Goal: Navigation & Orientation: Find specific page/section

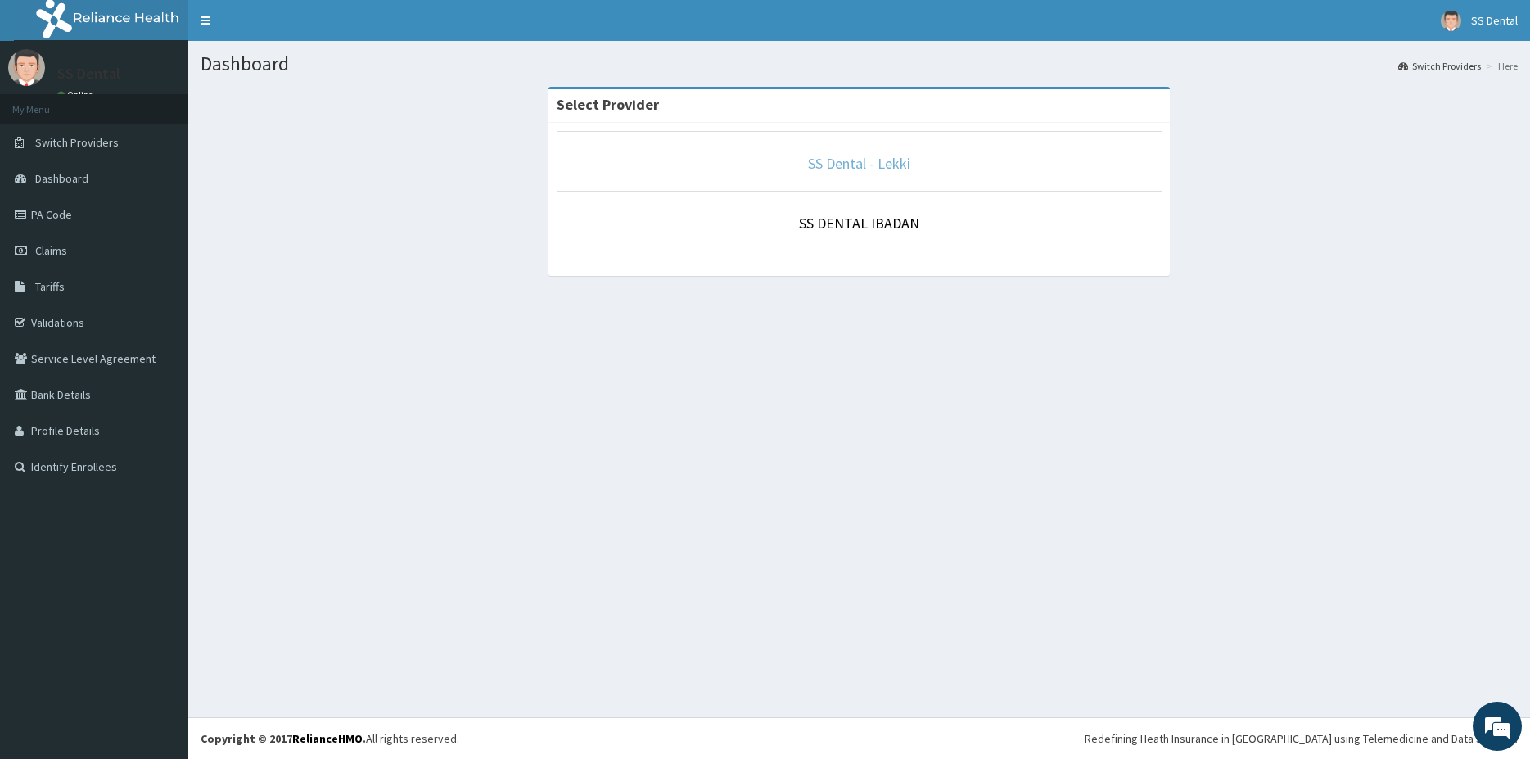
click at [846, 167] on link "SS Dental - Lekki" at bounding box center [859, 163] width 102 height 19
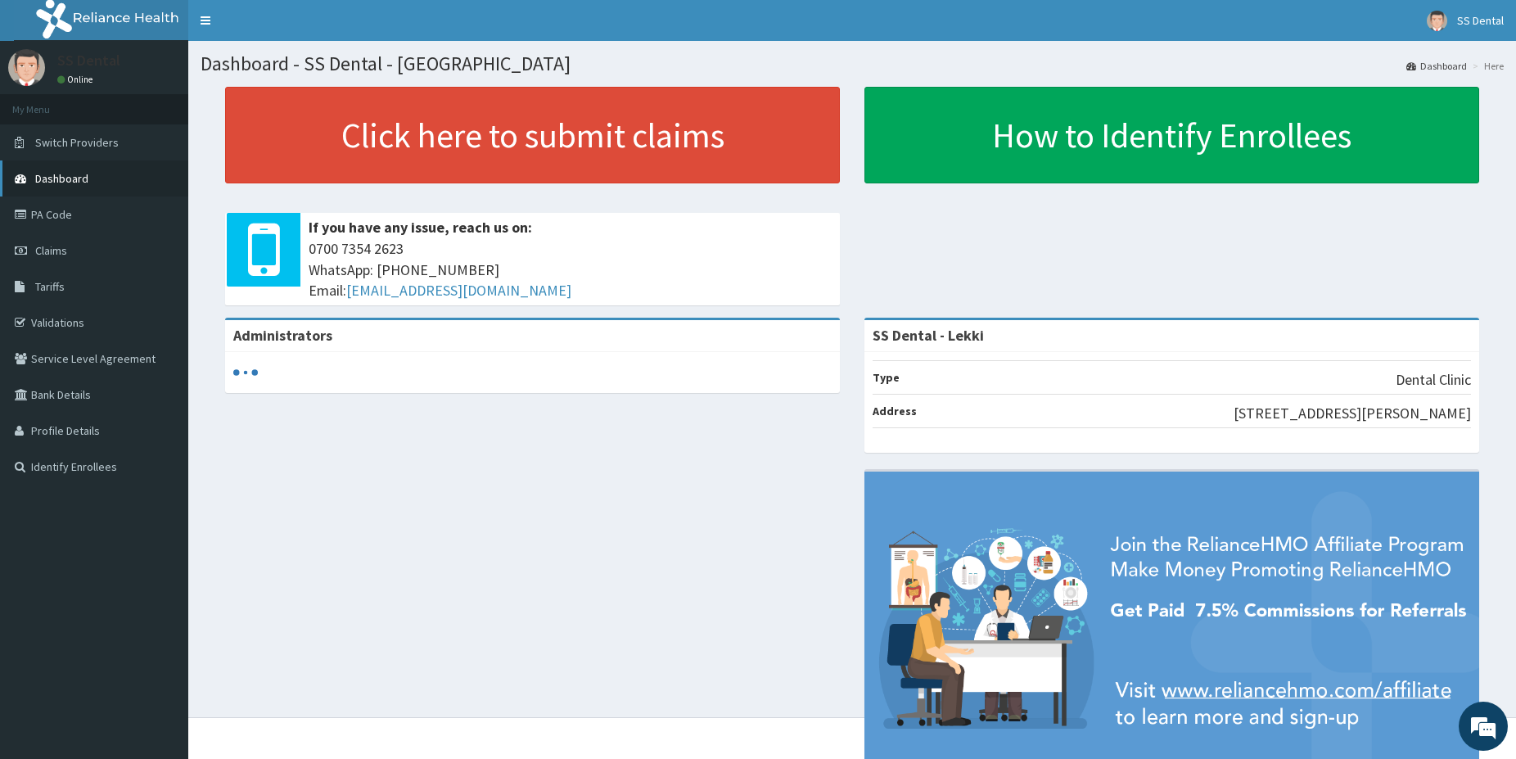
click at [64, 184] on span "Dashboard" at bounding box center [61, 178] width 53 height 15
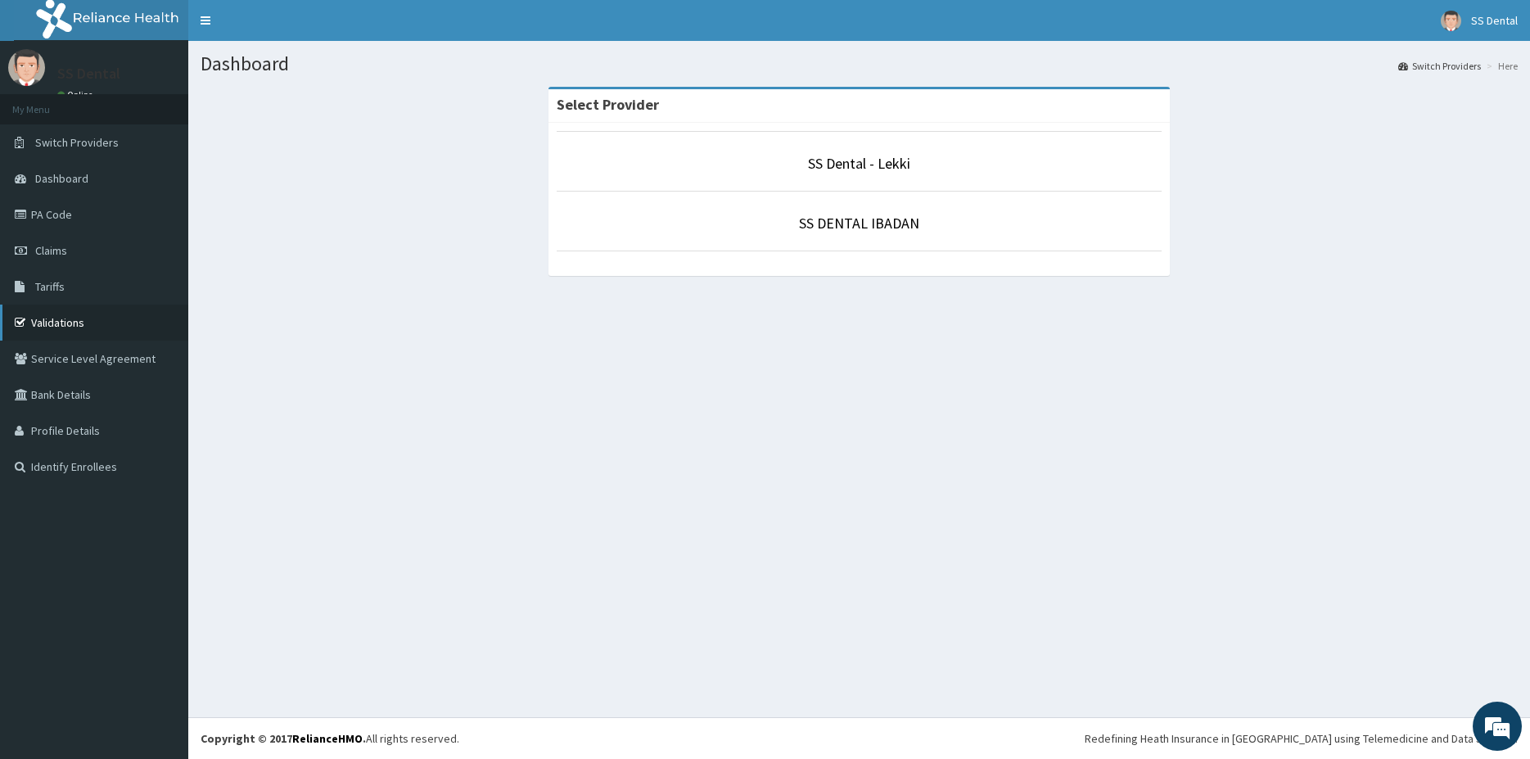
click at [55, 320] on link "Validations" at bounding box center [94, 323] width 188 height 36
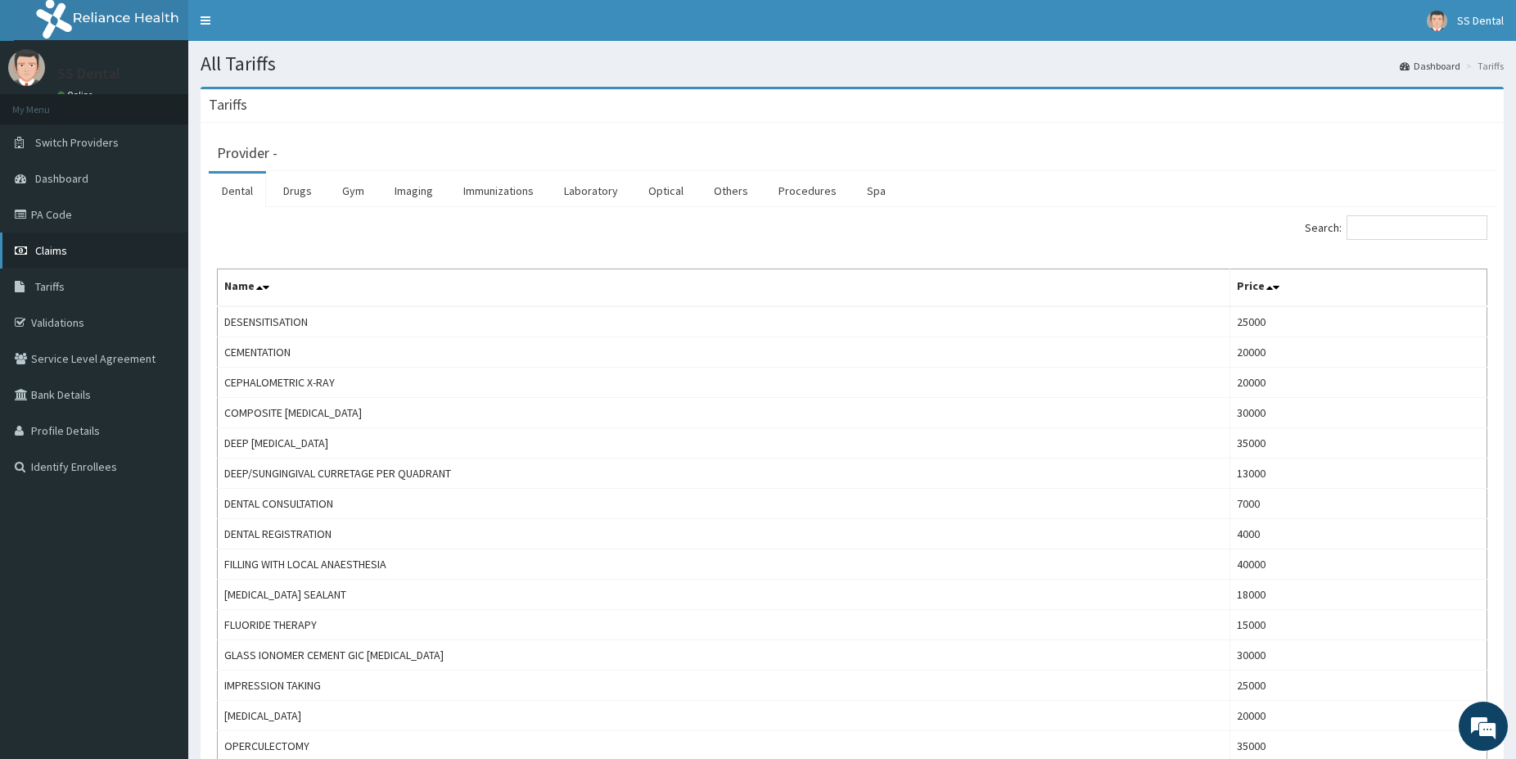
click at [60, 254] on span "Claims" at bounding box center [51, 250] width 32 height 15
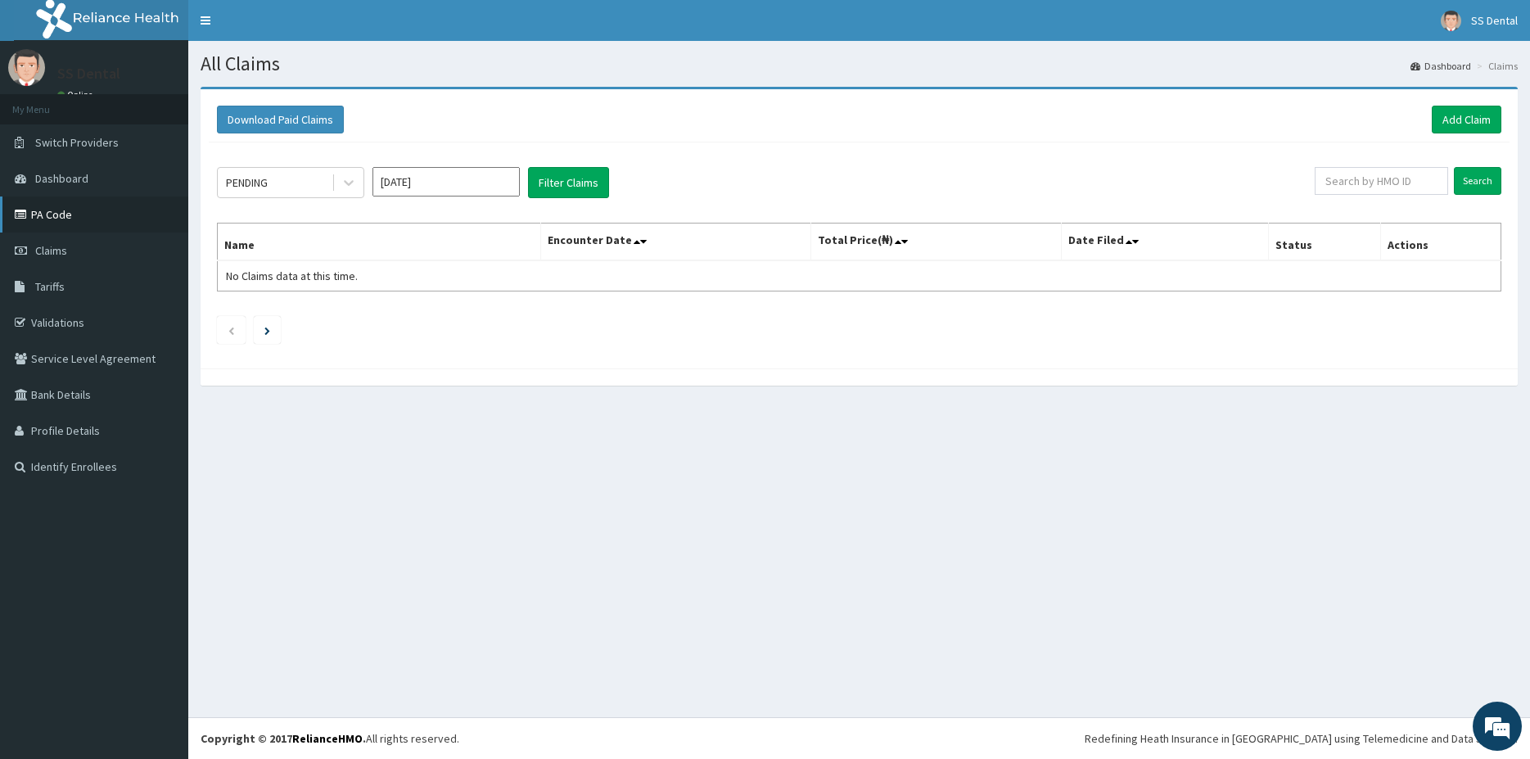
click at [36, 215] on link "PA Code" at bounding box center [94, 214] width 188 height 36
